Goal: Task Accomplishment & Management: Use online tool/utility

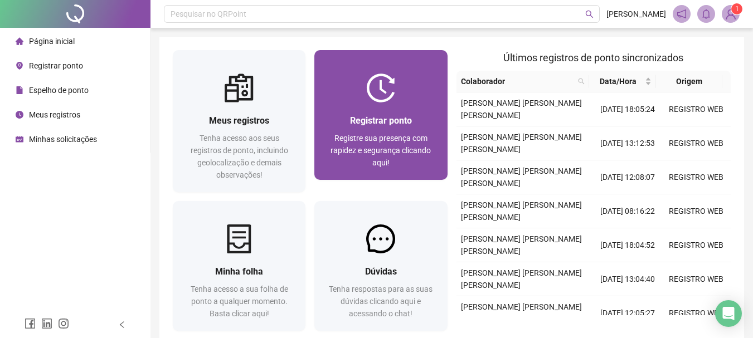
click at [369, 106] on div "Registrar ponto Registre sua presença com rapidez e segurança clicando aqui!" at bounding box center [380, 141] width 133 height 77
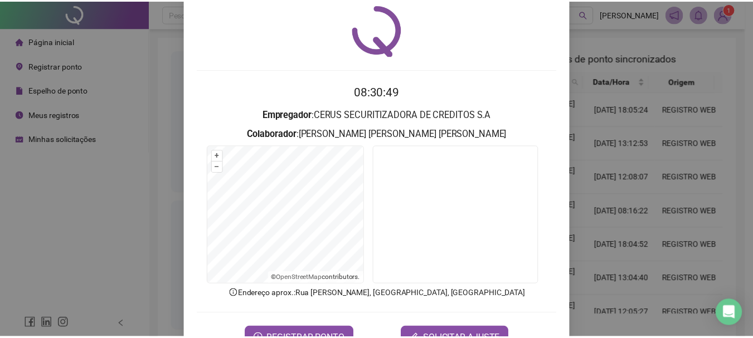
scroll to position [72, 0]
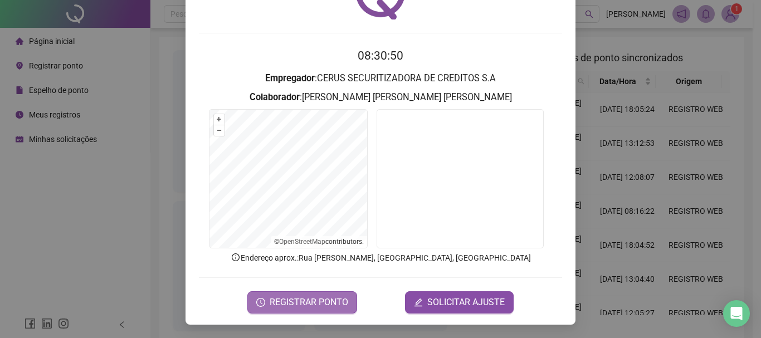
click at [334, 302] on span "REGISTRAR PONTO" at bounding box center [309, 302] width 79 height 13
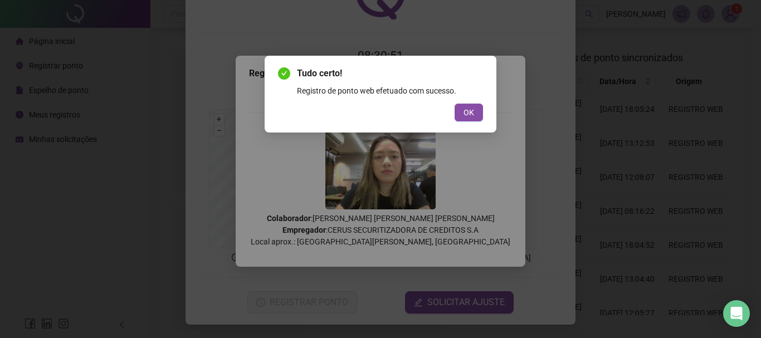
click at [473, 98] on div "Tudo certo! Registro de ponto web efetuado com sucesso. OK" at bounding box center [380, 94] width 205 height 55
drag, startPoint x: 476, startPoint y: 110, endPoint x: 508, endPoint y: 114, distance: 31.4
click at [477, 110] on button "OK" at bounding box center [469, 113] width 28 height 18
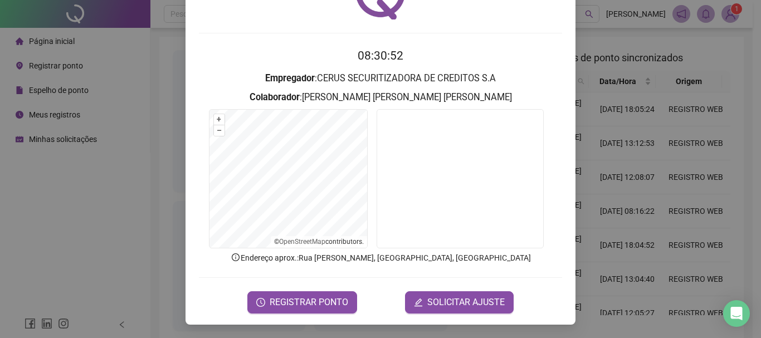
click at [688, 149] on div "Registro de ponto web 08:30:52 Empregador : CERUS SECURITIZADORA DE CREDITOS S.…" at bounding box center [380, 169] width 761 height 338
